Goal: Information Seeking & Learning: Understand process/instructions

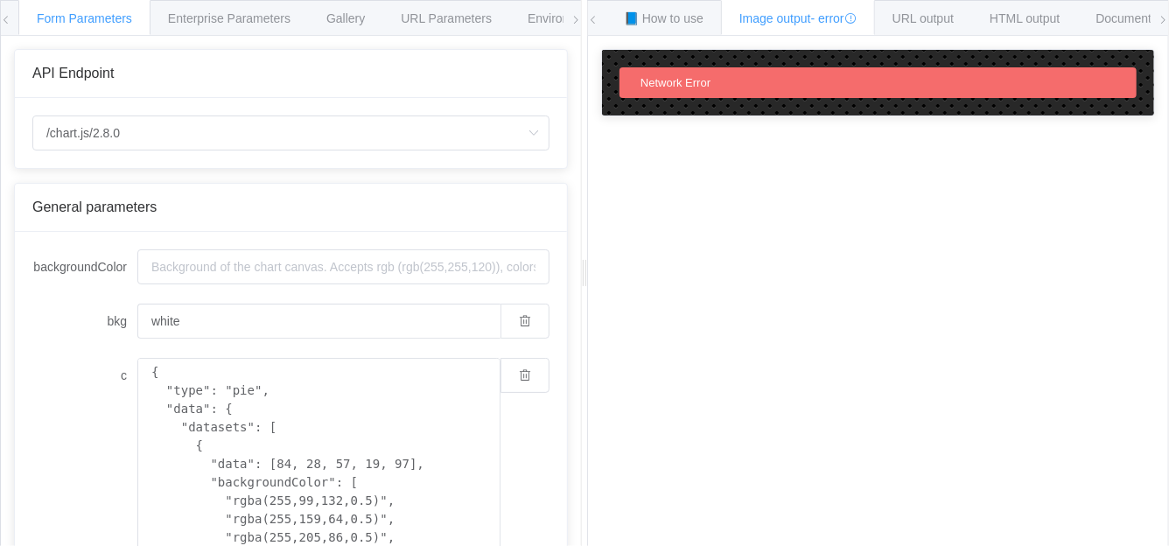
click at [572, 19] on icon at bounding box center [576, 20] width 11 height 11
click at [573, 19] on icon at bounding box center [576, 20] width 11 height 11
click at [414, 15] on span "URL Parameters" at bounding box center [392, 18] width 91 height 14
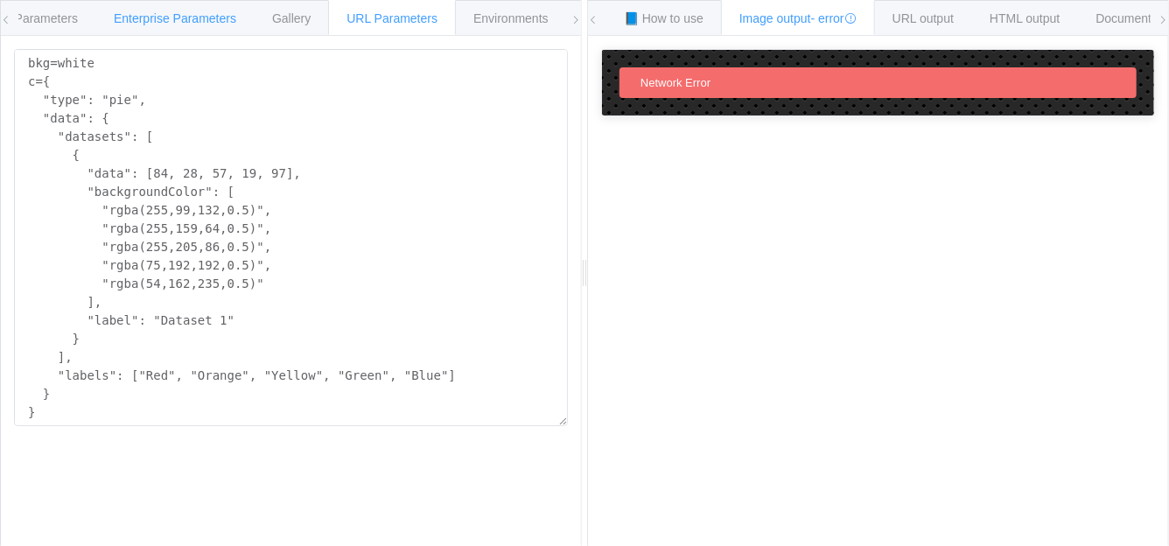
click at [144, 30] on div "Enterprise Parameters" at bounding box center [174, 17] width 159 height 35
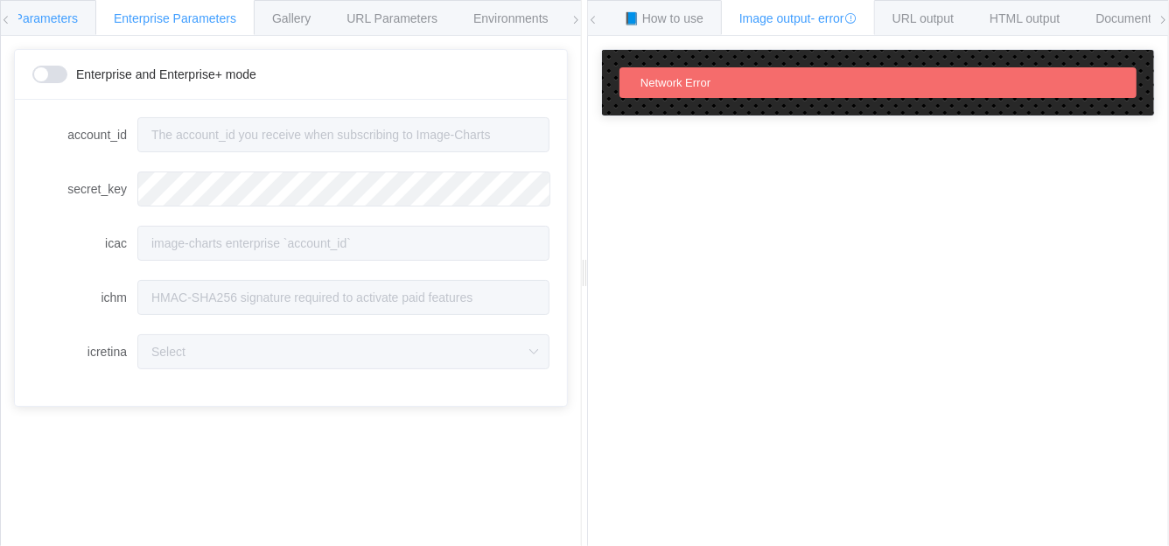
click at [72, 18] on span "Form Parameters" at bounding box center [29, 18] width 95 height 14
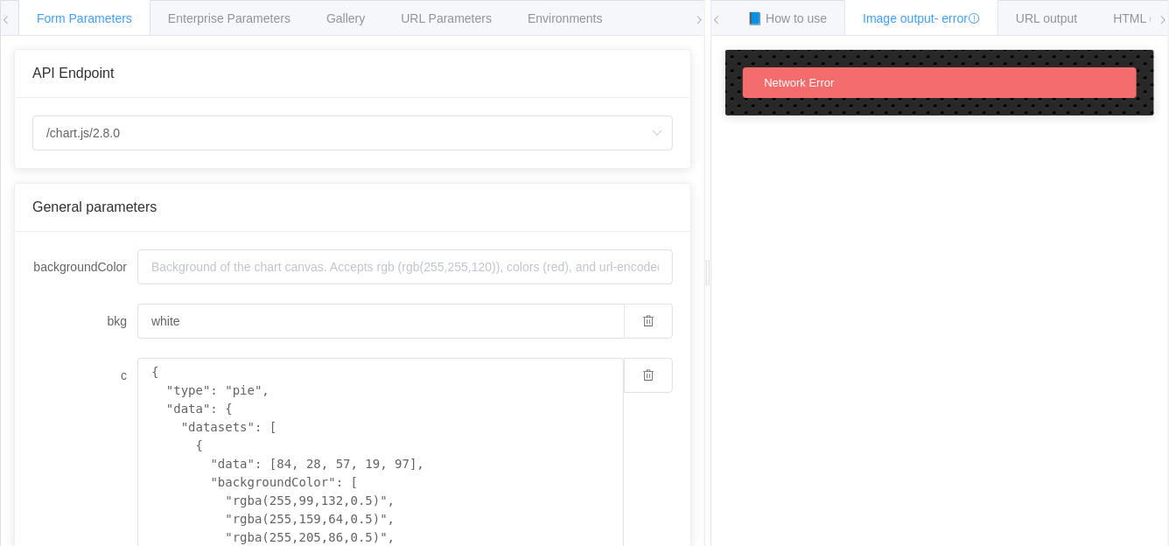
drag, startPoint x: 583, startPoint y: 37, endPoint x: 767, endPoint y: 97, distance: 194.3
click at [711, 97] on div at bounding box center [707, 273] width 6 height 546
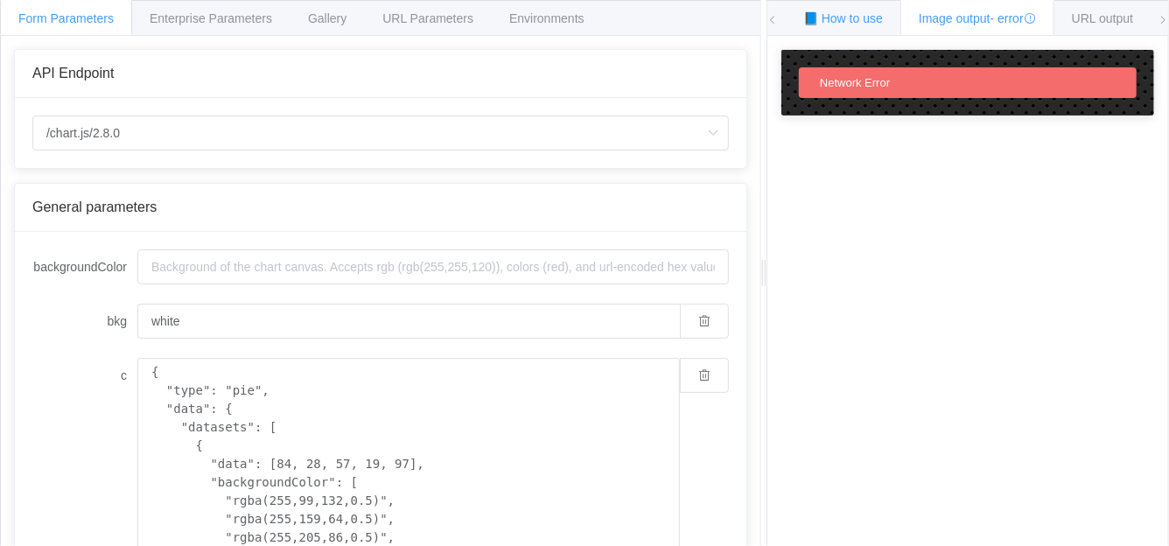
click at [828, 13] on span "📘 How to use" at bounding box center [843, 18] width 80 height 14
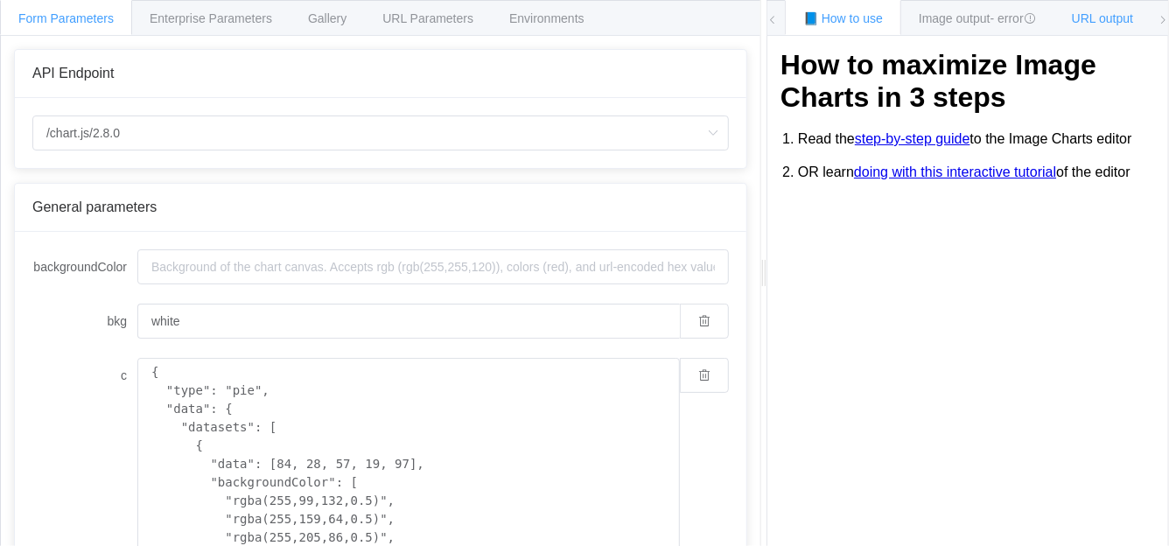
click at [1103, 20] on span "URL output" at bounding box center [1102, 18] width 61 height 14
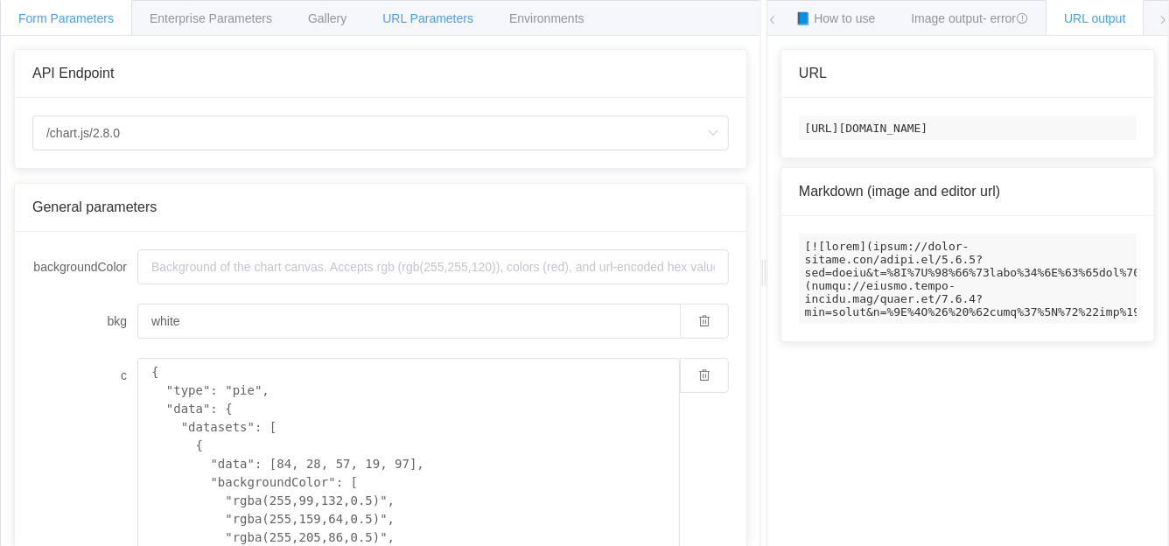
click at [434, 22] on span "URL Parameters" at bounding box center [427, 18] width 91 height 14
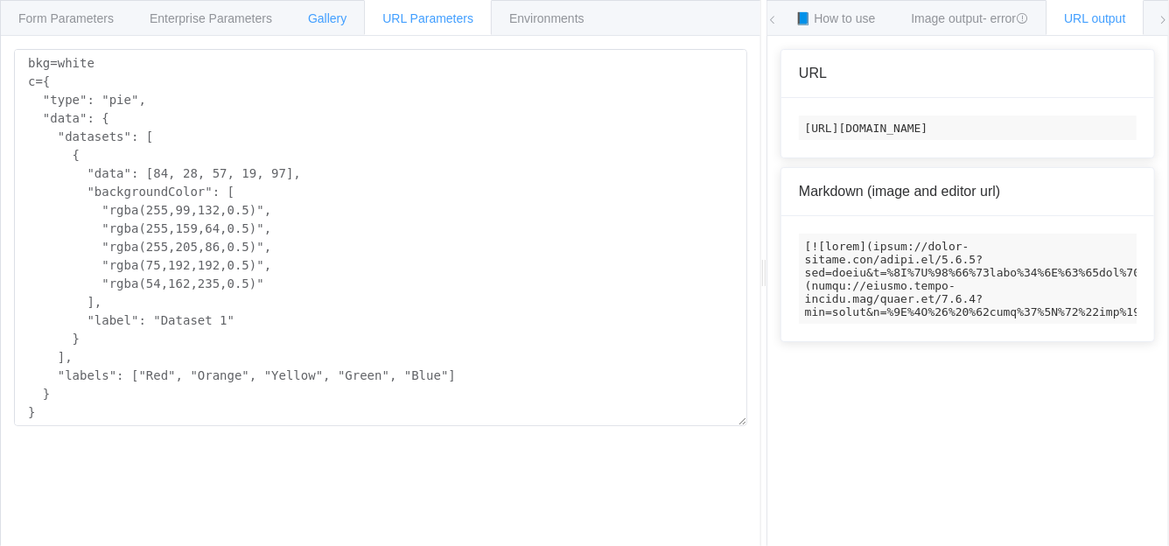
click at [335, 13] on span "Gallery" at bounding box center [327, 18] width 39 height 14
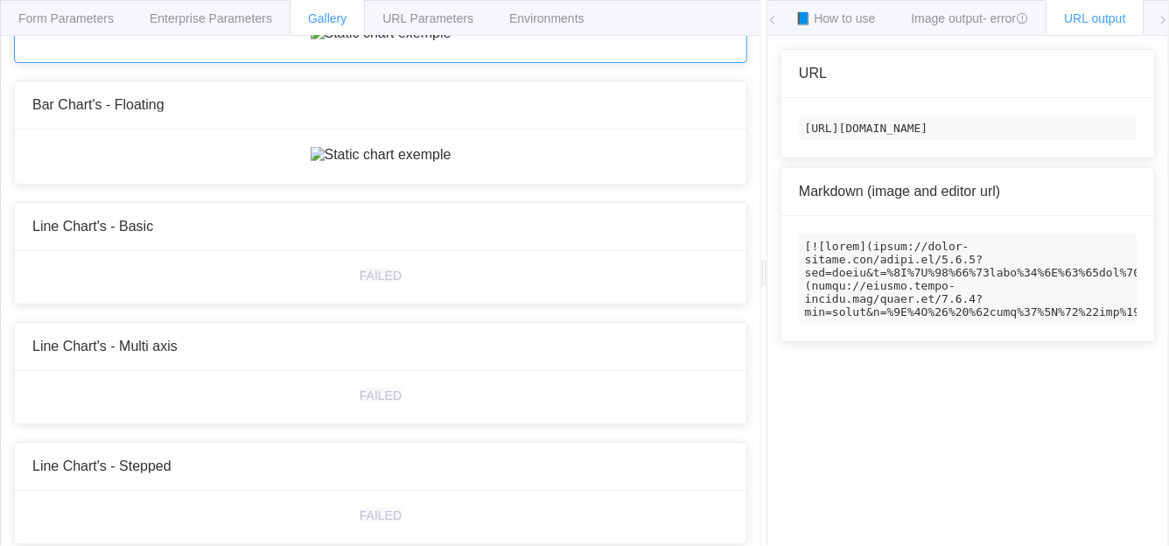
scroll to position [1312, 0]
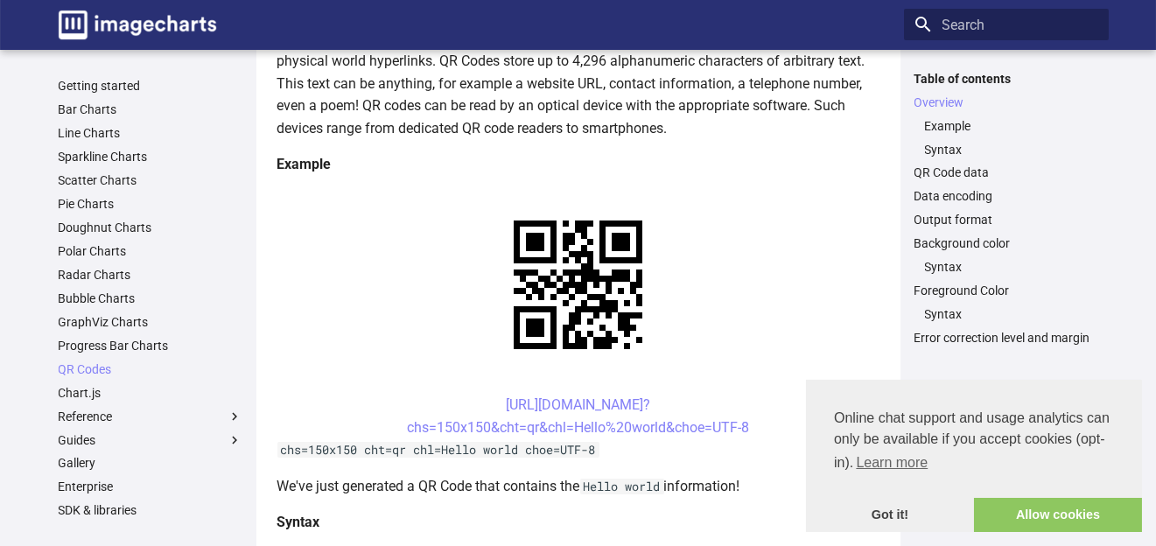
scroll to position [175, 0]
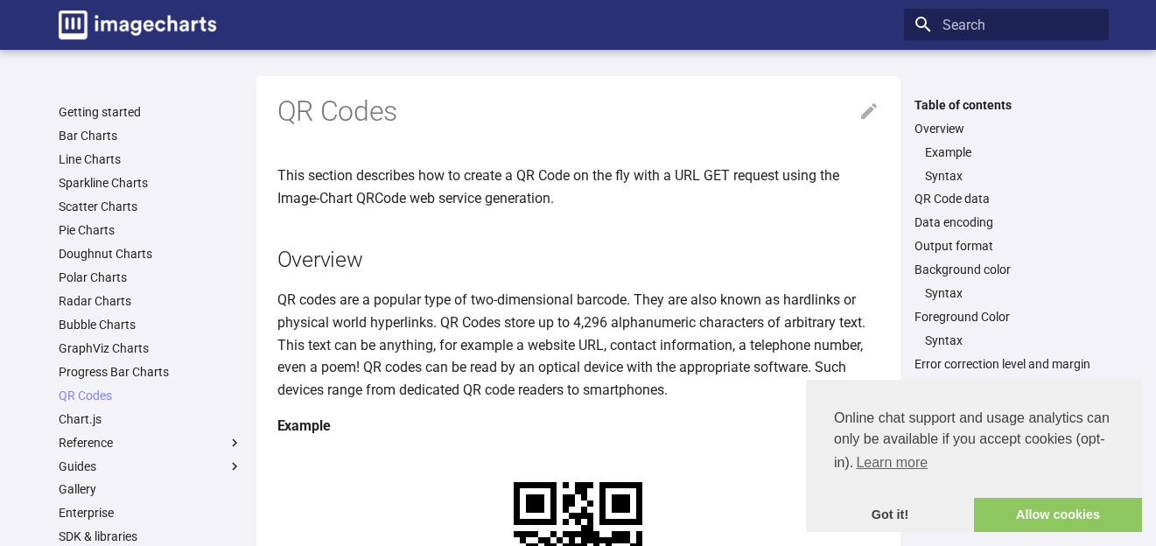
scroll to position [172, 0]
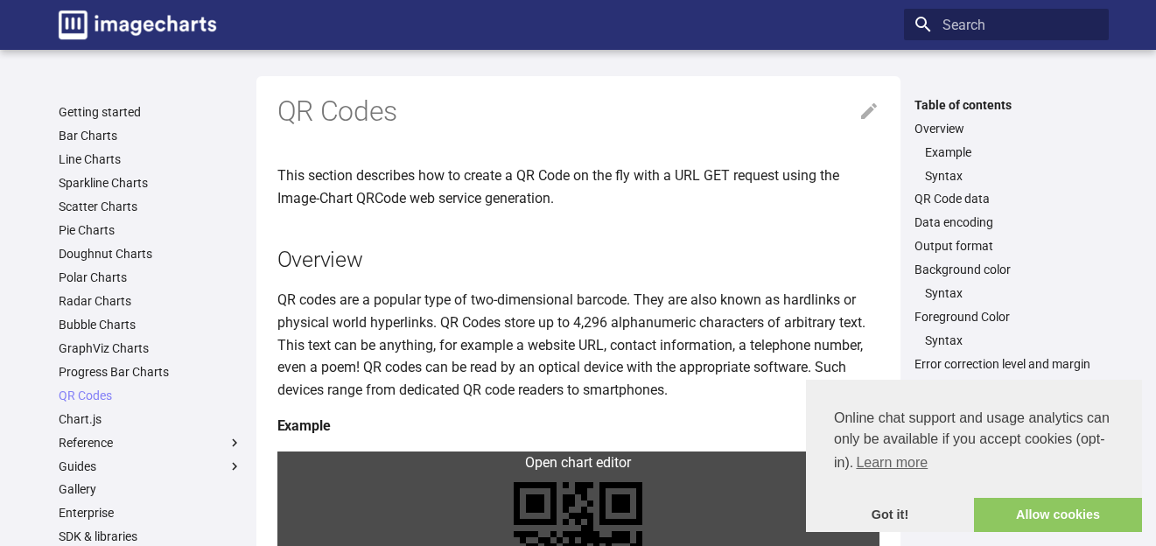
scroll to position [170, 0]
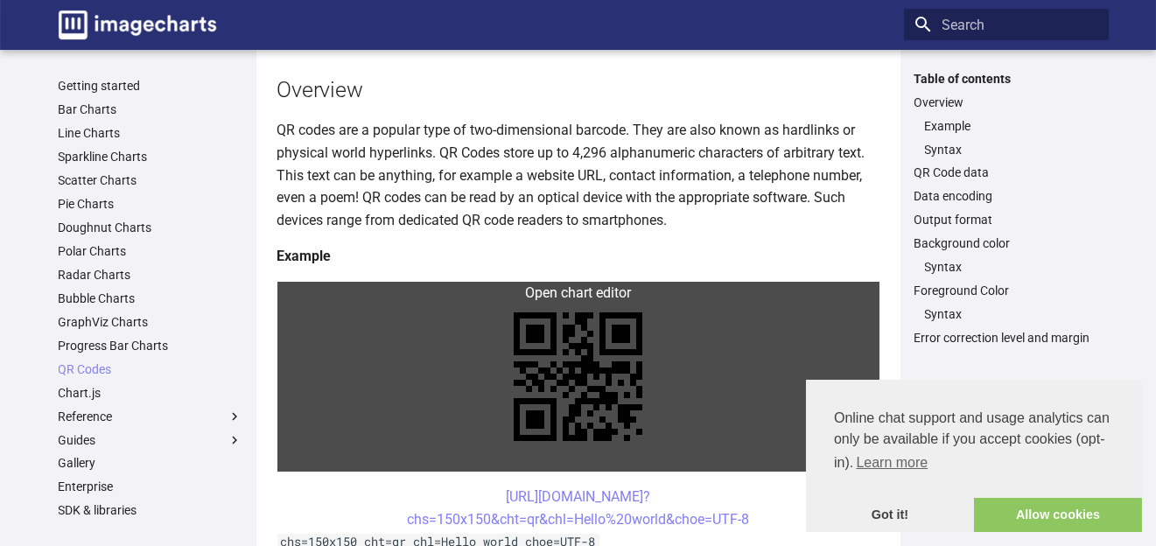
click at [313, 294] on link at bounding box center [578, 377] width 602 height 190
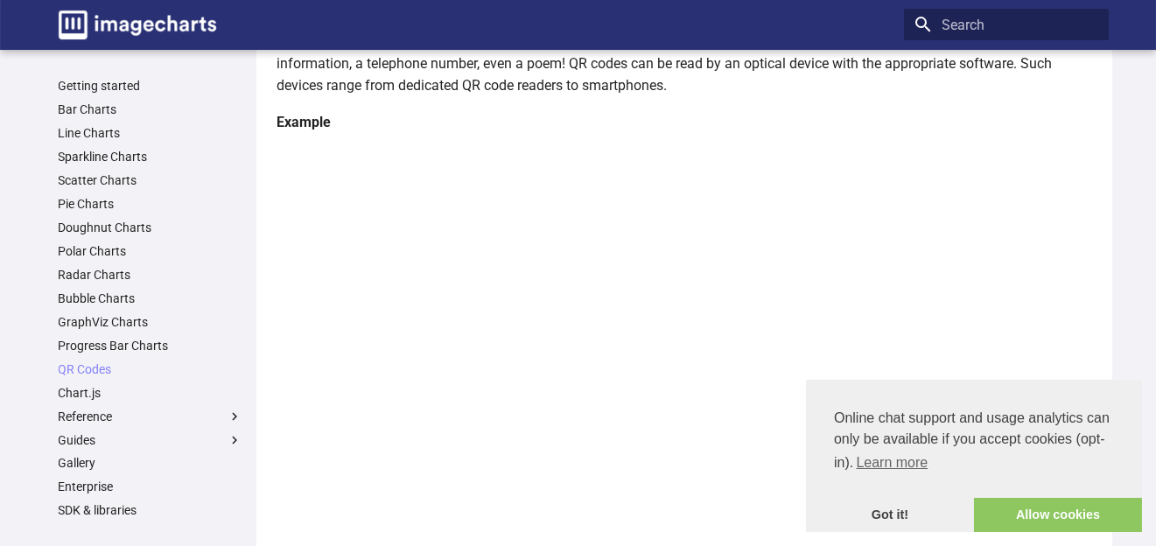
scroll to position [257, 0]
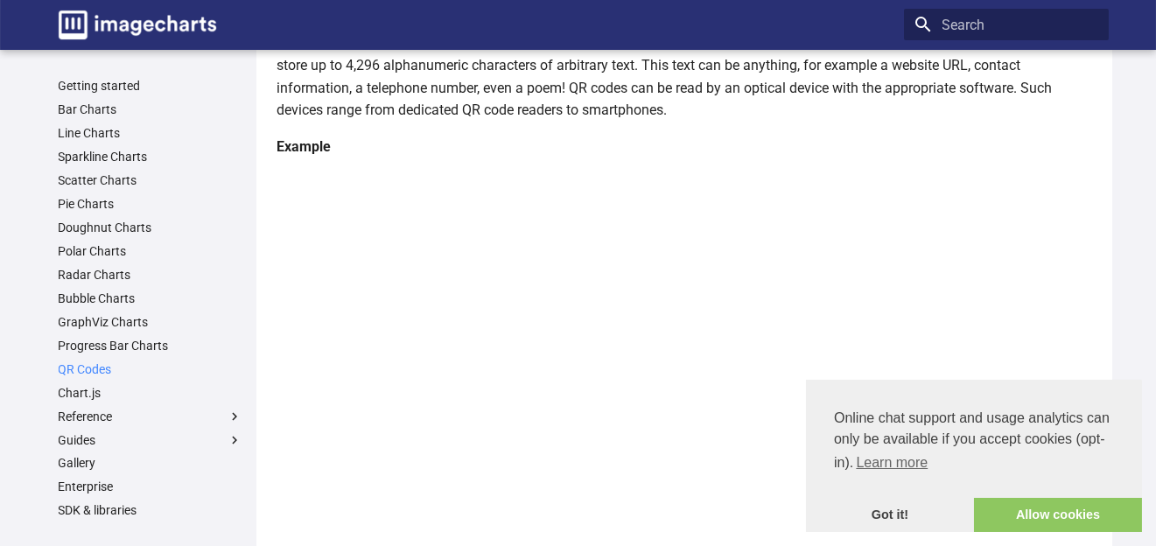
click at [106, 373] on link "QR Codes" at bounding box center [151, 369] width 184 height 16
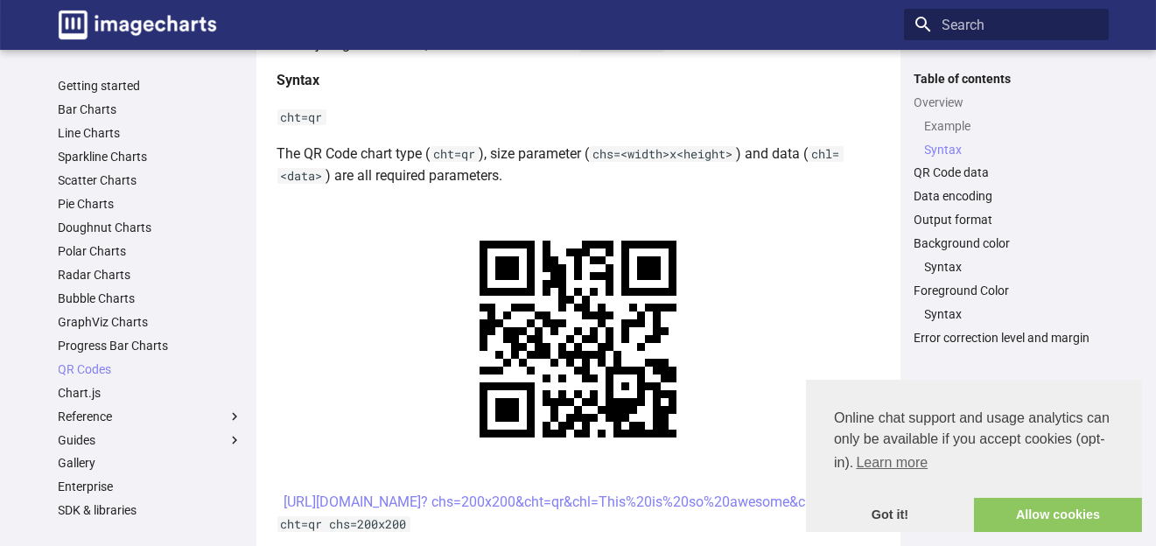
scroll to position [262, 0]
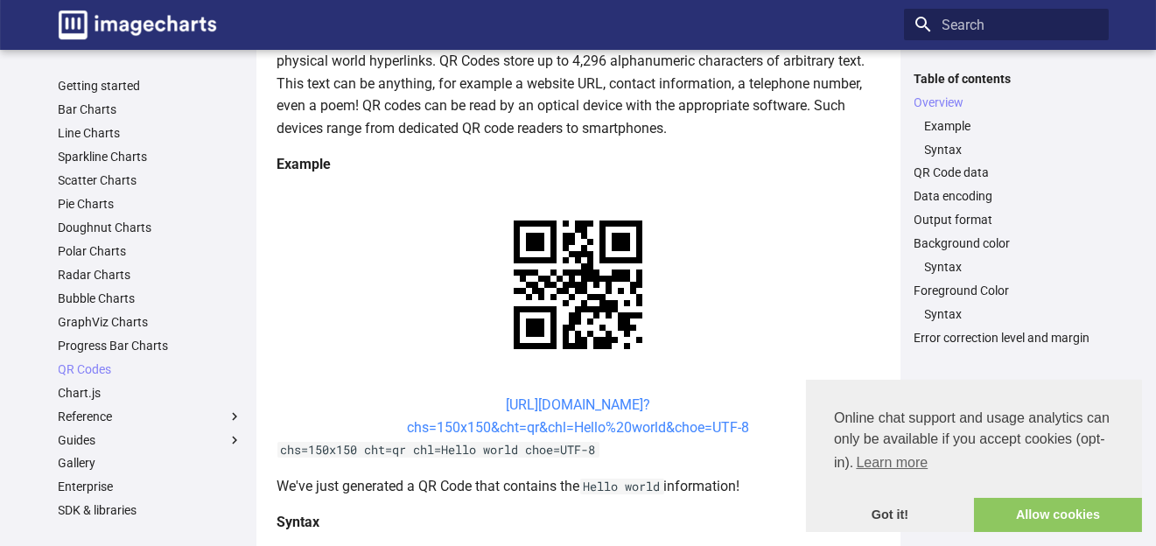
click at [546, 396] on link "[URL][DOMAIN_NAME]? chs=150x150&cht=qr&chl=Hello%20world&choe=UTF-8" at bounding box center [578, 415] width 342 height 39
drag, startPoint x: 644, startPoint y: 253, endPoint x: 562, endPoint y: 234, distance: 84.5
drag, startPoint x: 562, startPoint y: 234, endPoint x: 470, endPoint y: 229, distance: 92.0
drag, startPoint x: 471, startPoint y: 234, endPoint x: 757, endPoint y: 260, distance: 287.3
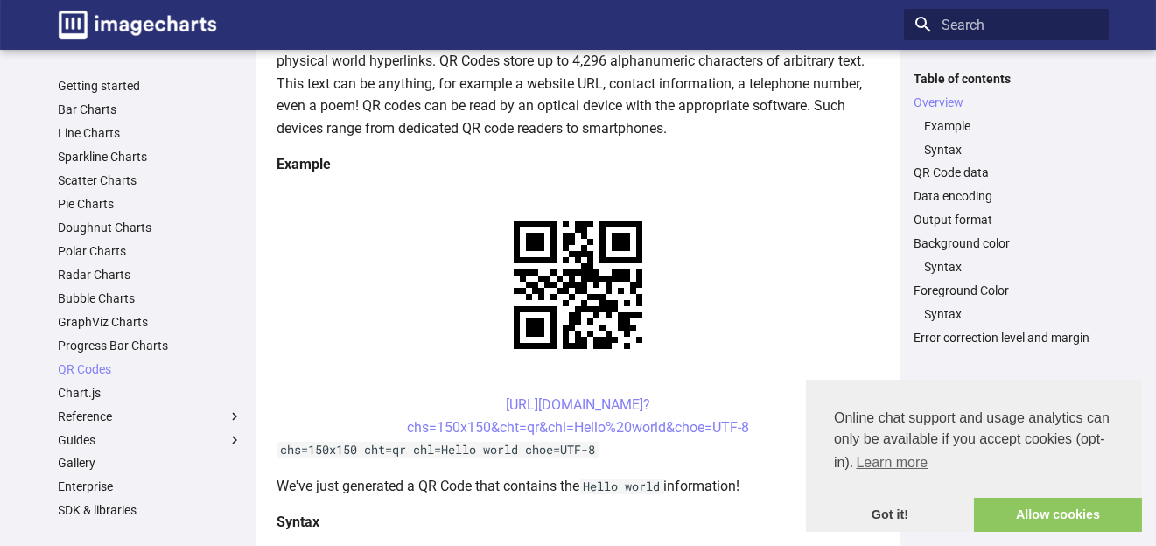
click at [757, 394] on center "[URL][DOMAIN_NAME]? chs=150x150&cht=qr&chl=Hello%20world&choe=UTF-8" at bounding box center [578, 416] width 602 height 45
copy link "[URL][DOMAIN_NAME]? chs=150x150&cht=qr&chl=Hello%20world&choe=UTF-8"
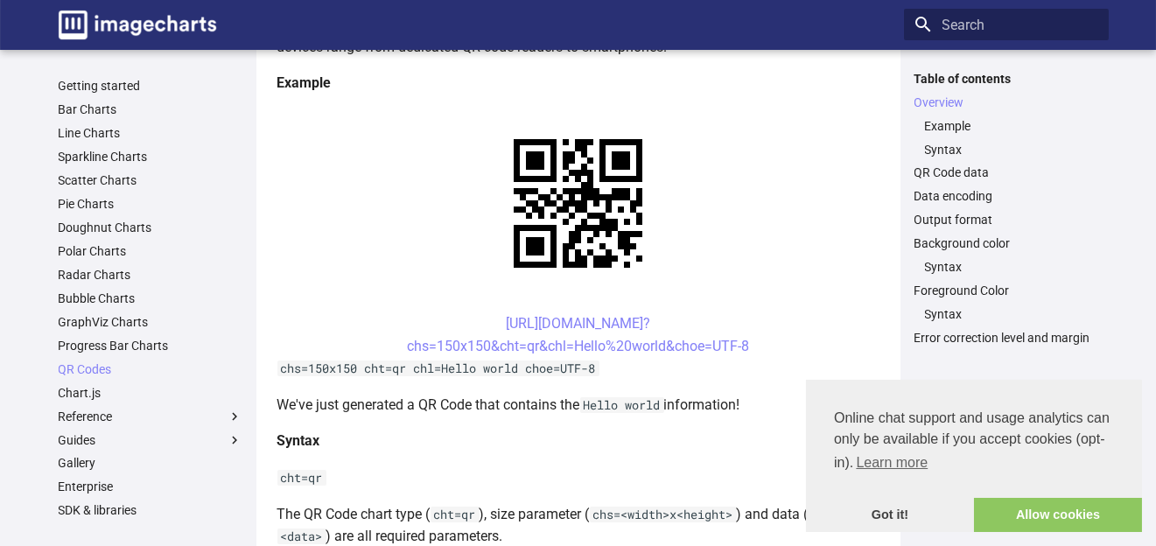
scroll to position [344, 0]
